Goal: Task Accomplishment & Management: Complete application form

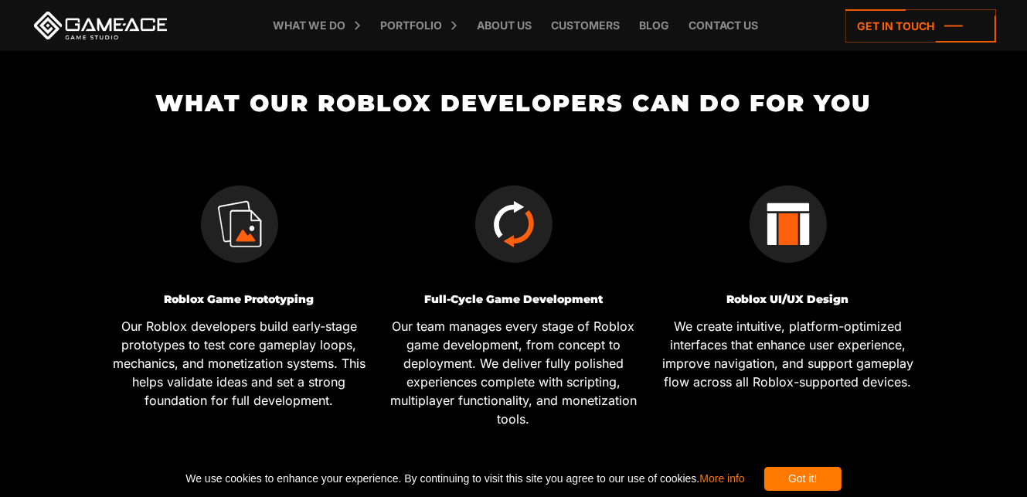
scroll to position [438, 0]
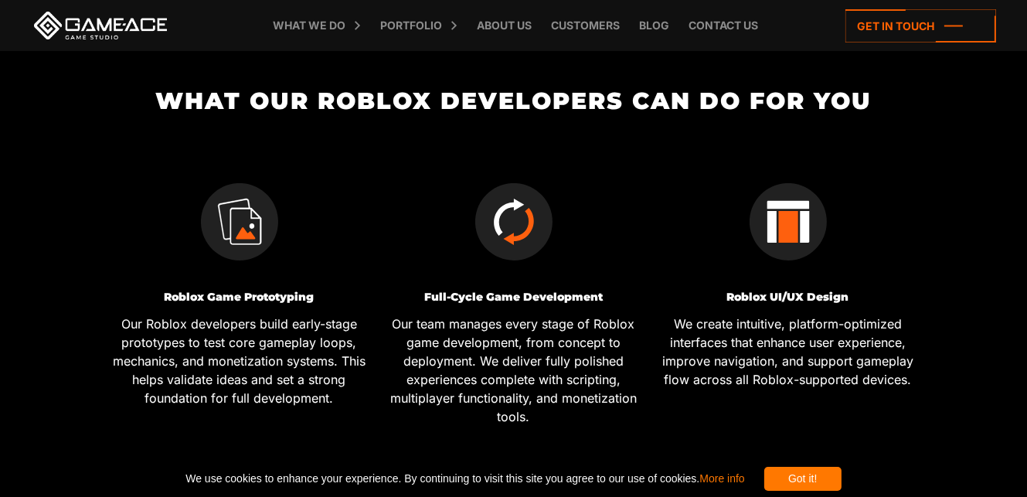
click at [841, 471] on div "Got it!" at bounding box center [802, 479] width 77 height 24
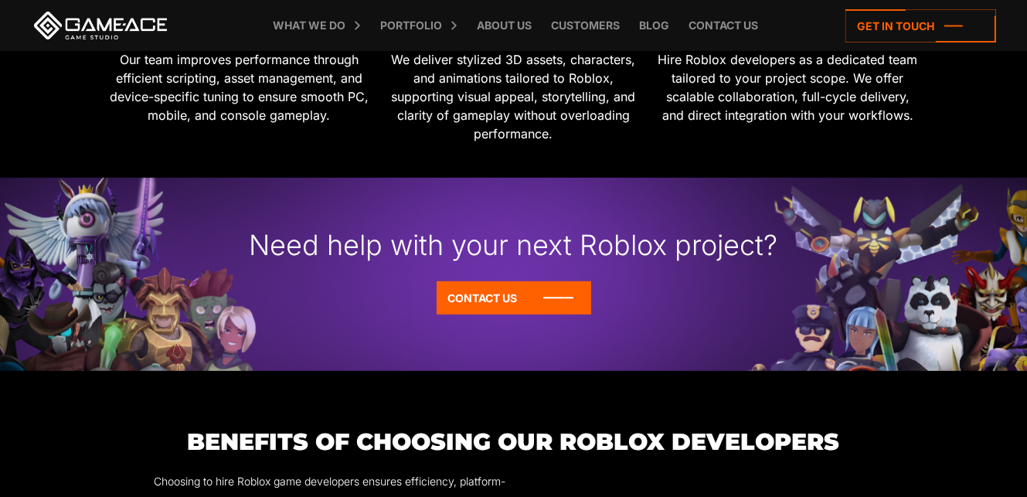
scroll to position [1030, 0]
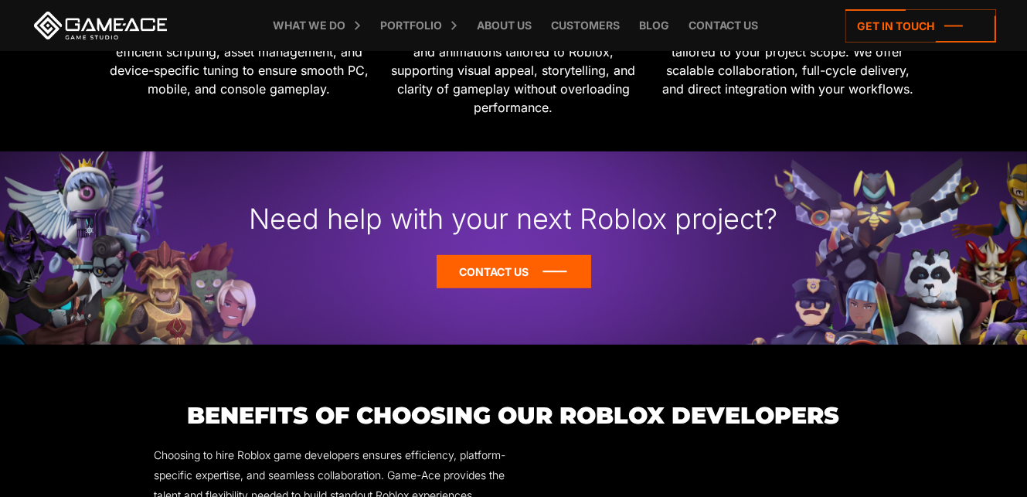
click at [516, 274] on icon at bounding box center [513, 271] width 154 height 33
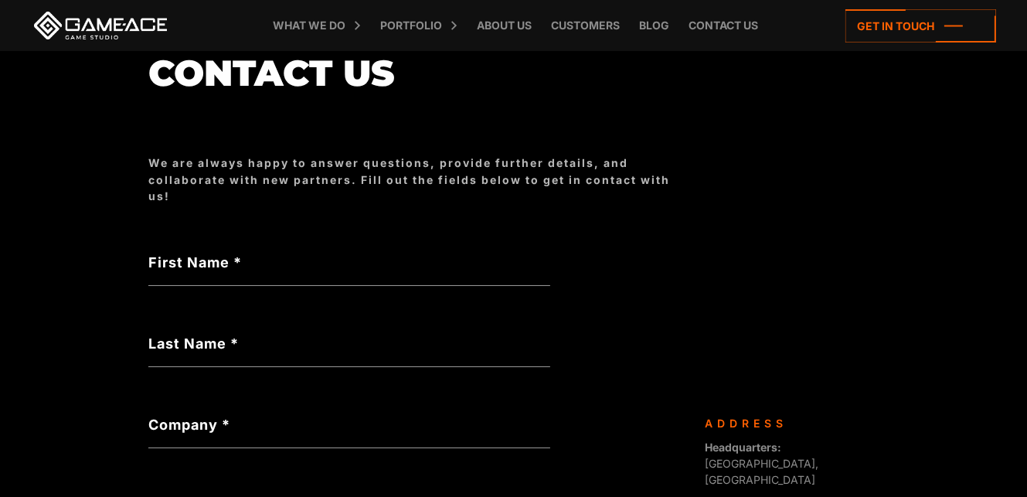
scroll to position [154, 0]
click at [346, 262] on label "First Name *" at bounding box center [349, 261] width 402 height 21
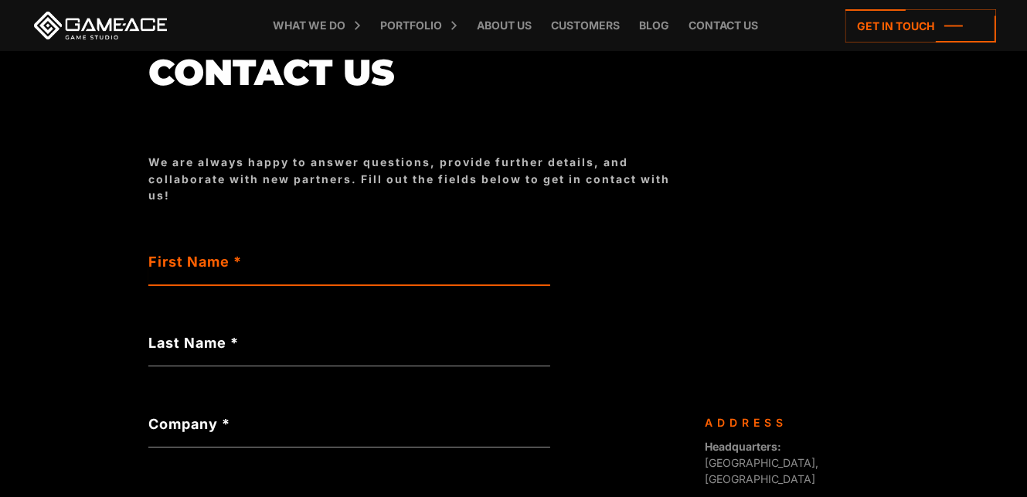
click at [346, 262] on input "First Name *" at bounding box center [349, 267] width 402 height 36
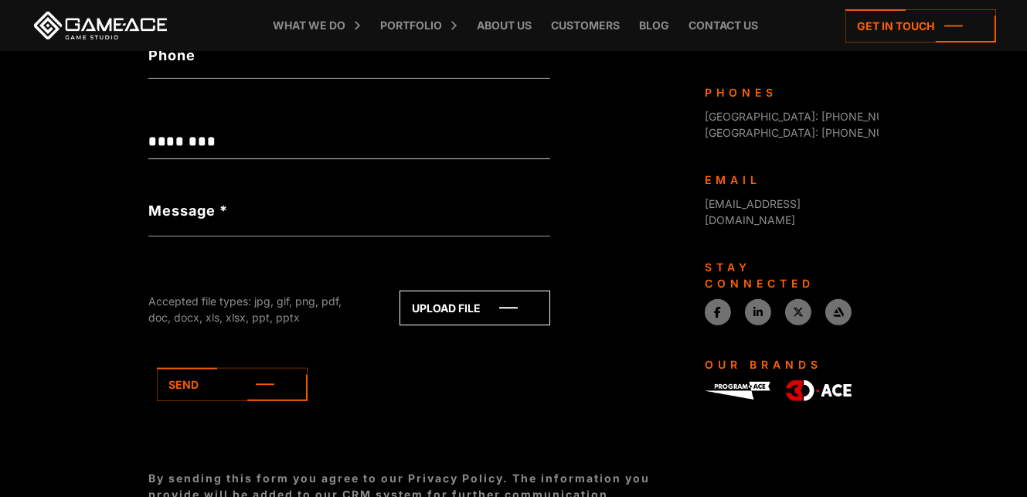
scroll to position [689, 0]
